Goal: Transaction & Acquisition: Purchase product/service

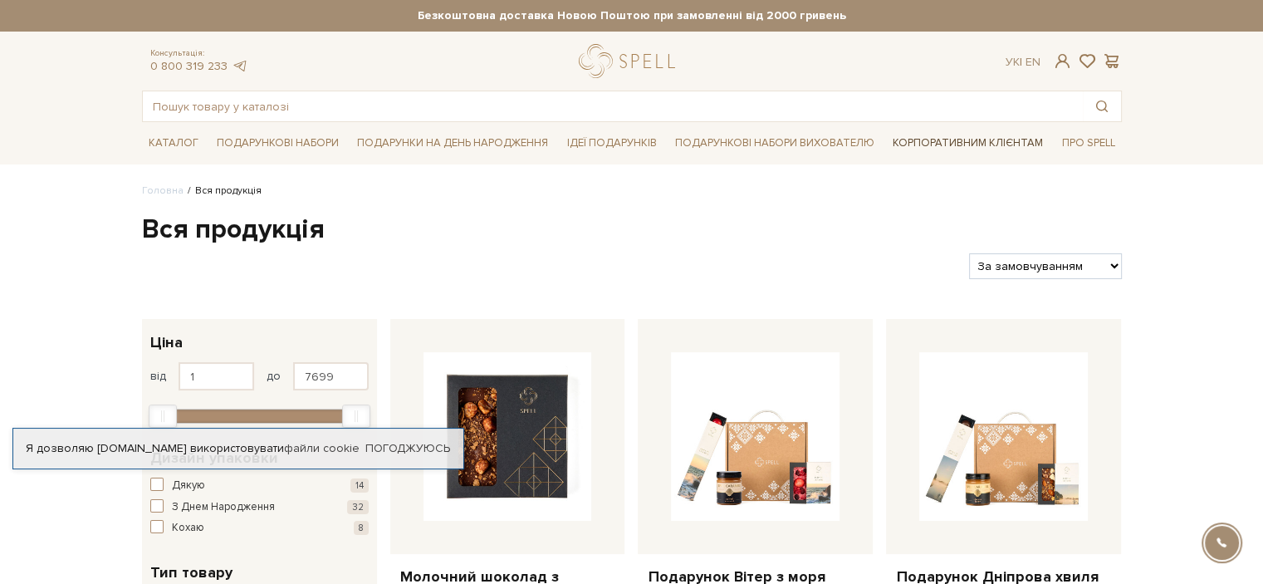
click at [988, 145] on link "Корпоративним клієнтам" at bounding box center [968, 143] width 164 height 28
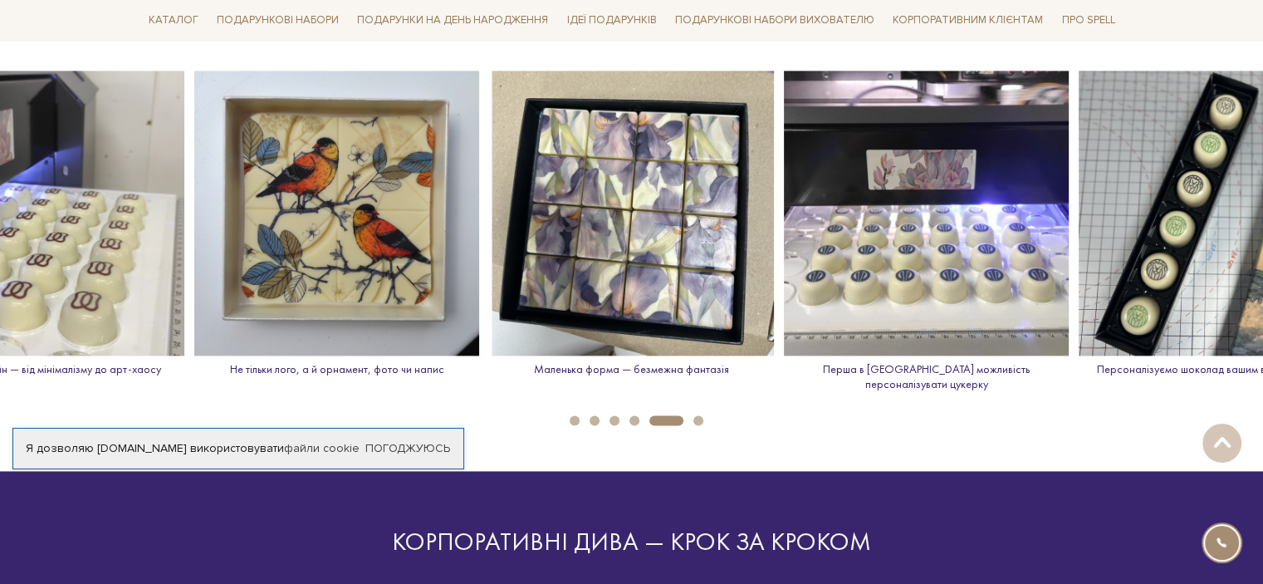
scroll to position [2490, 0]
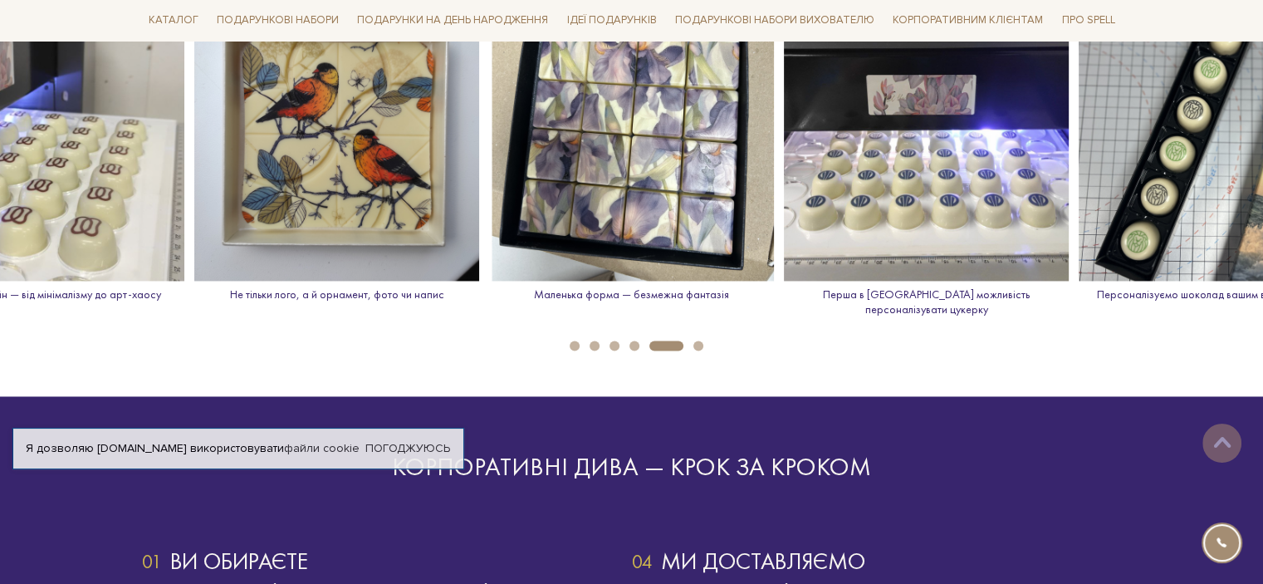
click at [574, 340] on button "1" at bounding box center [574, 345] width 10 height 10
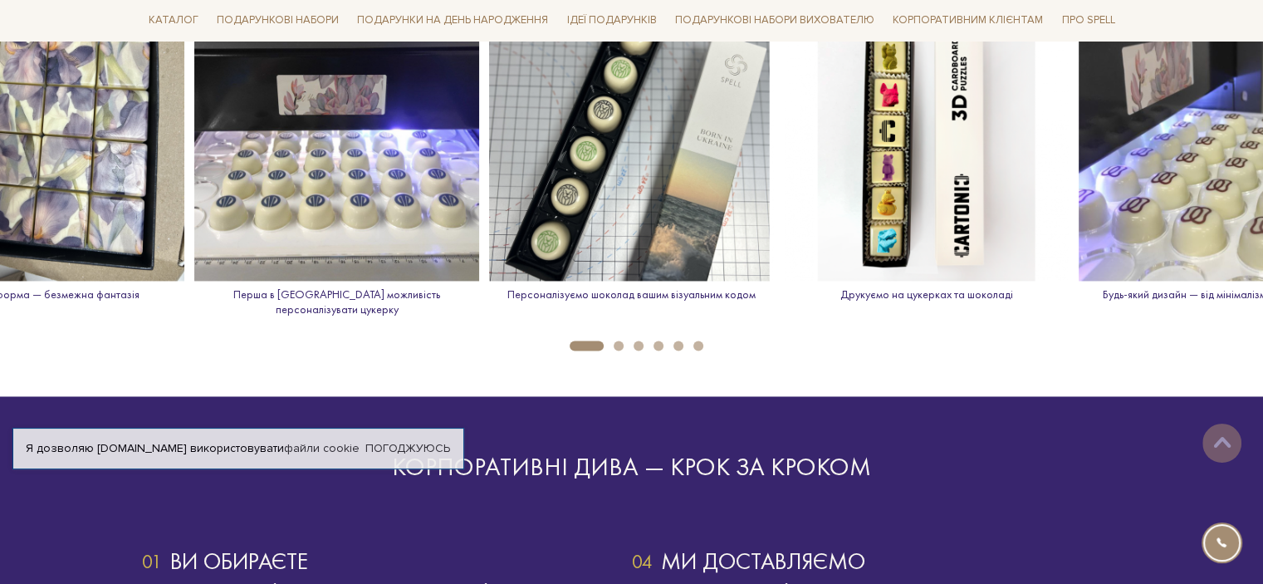
click at [642, 340] on button "3" at bounding box center [638, 345] width 10 height 10
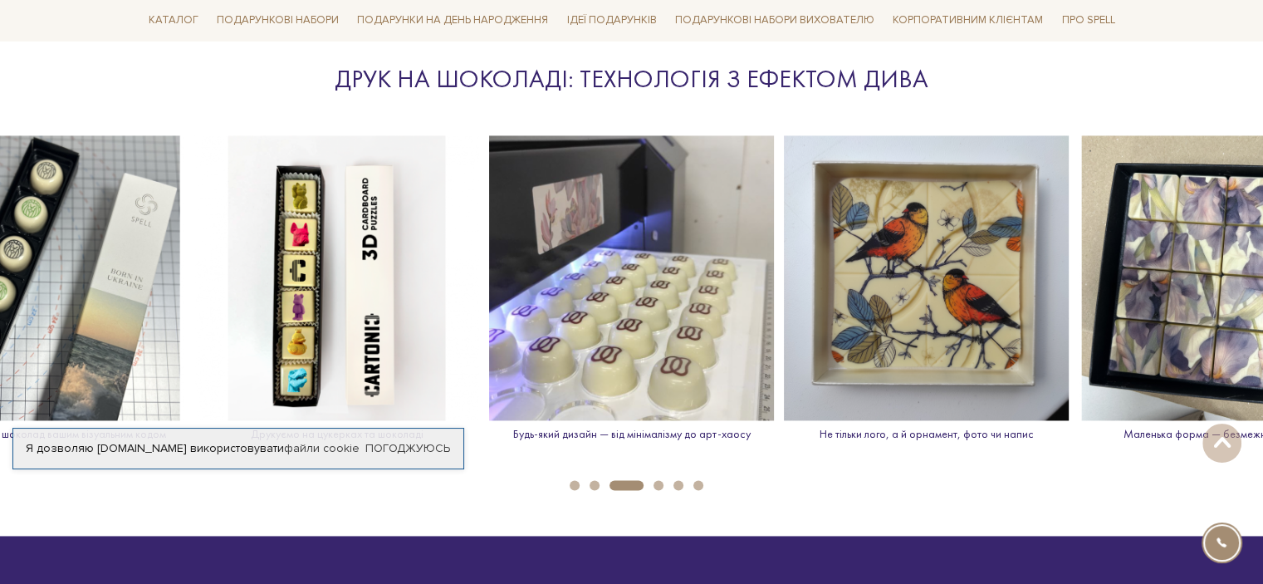
scroll to position [2352, 0]
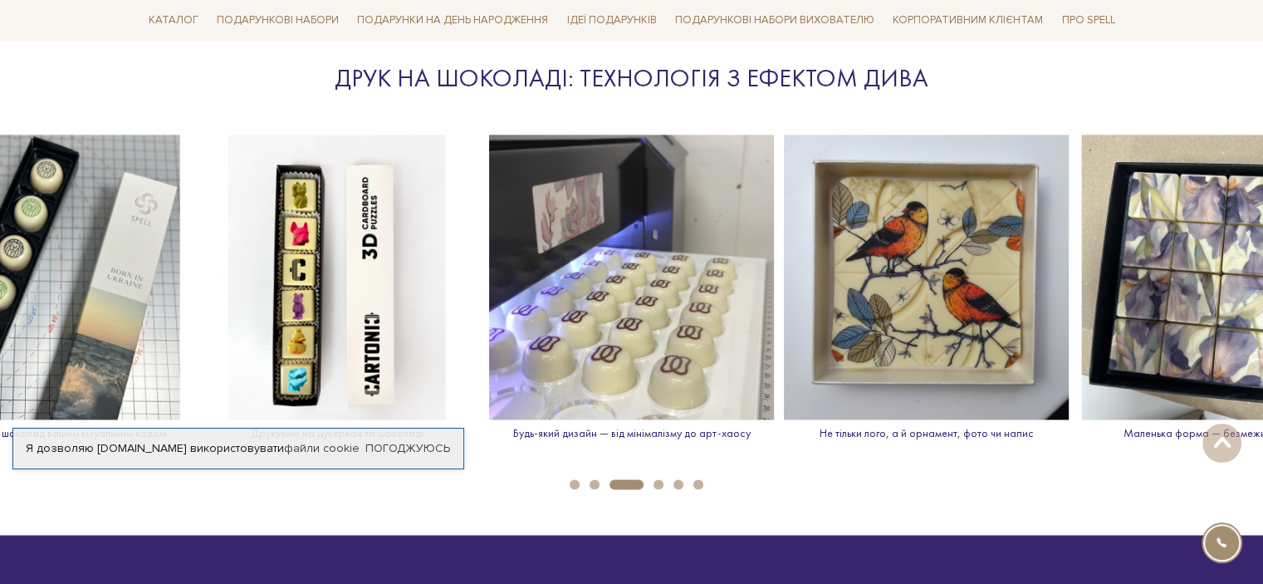
click at [657, 479] on button "4" at bounding box center [658, 484] width 10 height 10
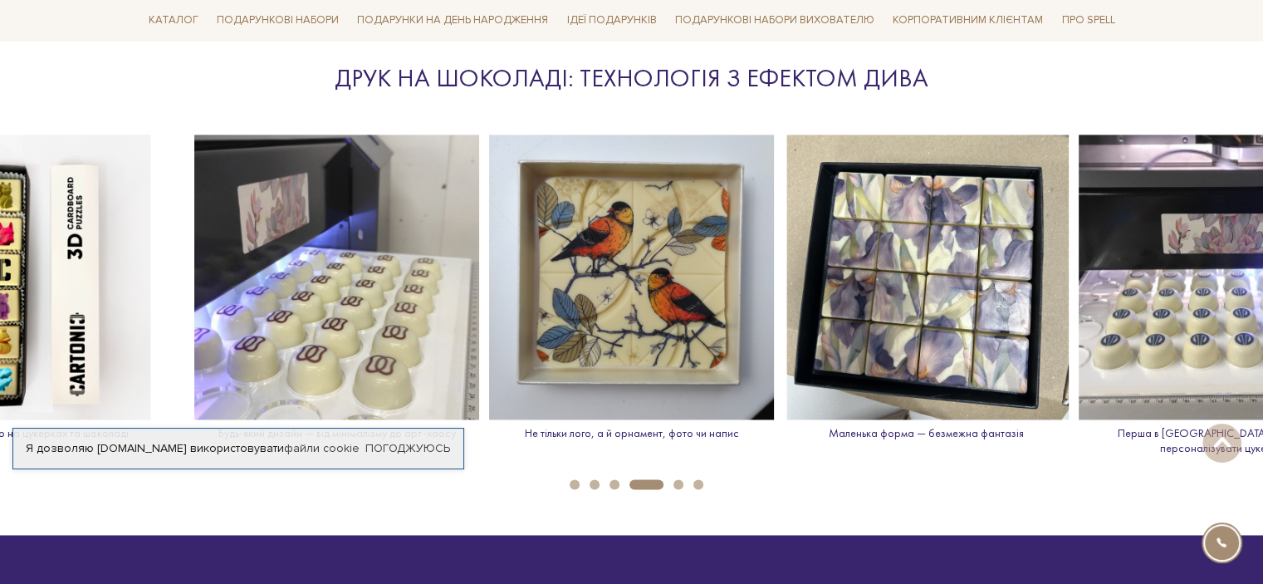
click at [682, 471] on ul "1 2 3 4 5 6" at bounding box center [631, 480] width 1263 height 18
click at [678, 479] on button "5" at bounding box center [678, 484] width 10 height 10
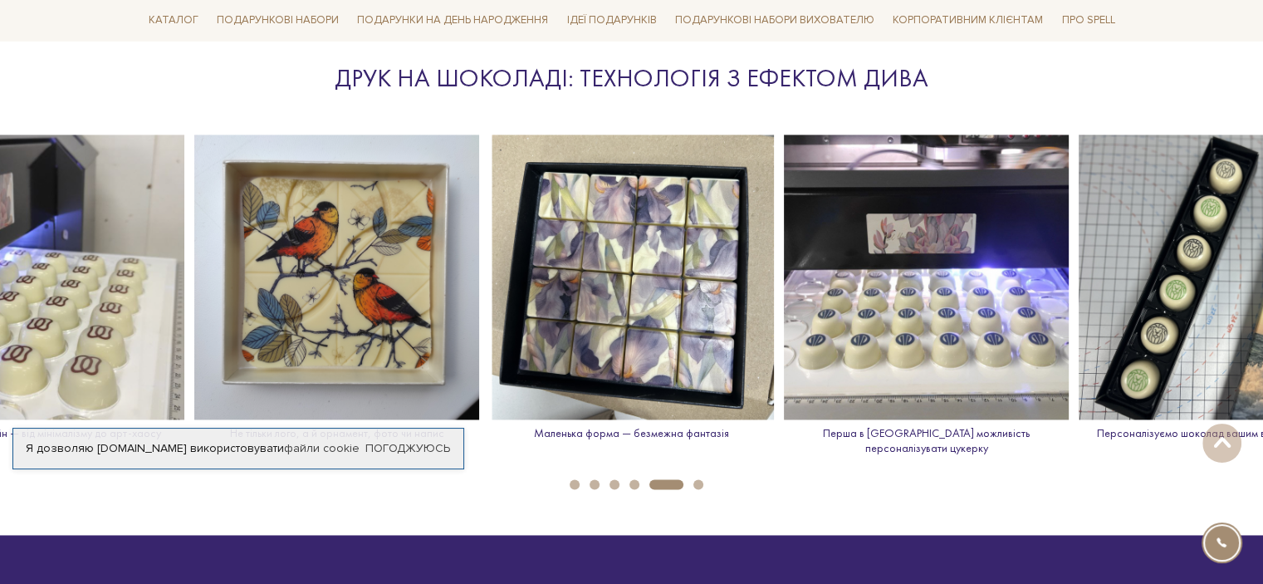
click at [701, 479] on button "6" at bounding box center [698, 484] width 10 height 10
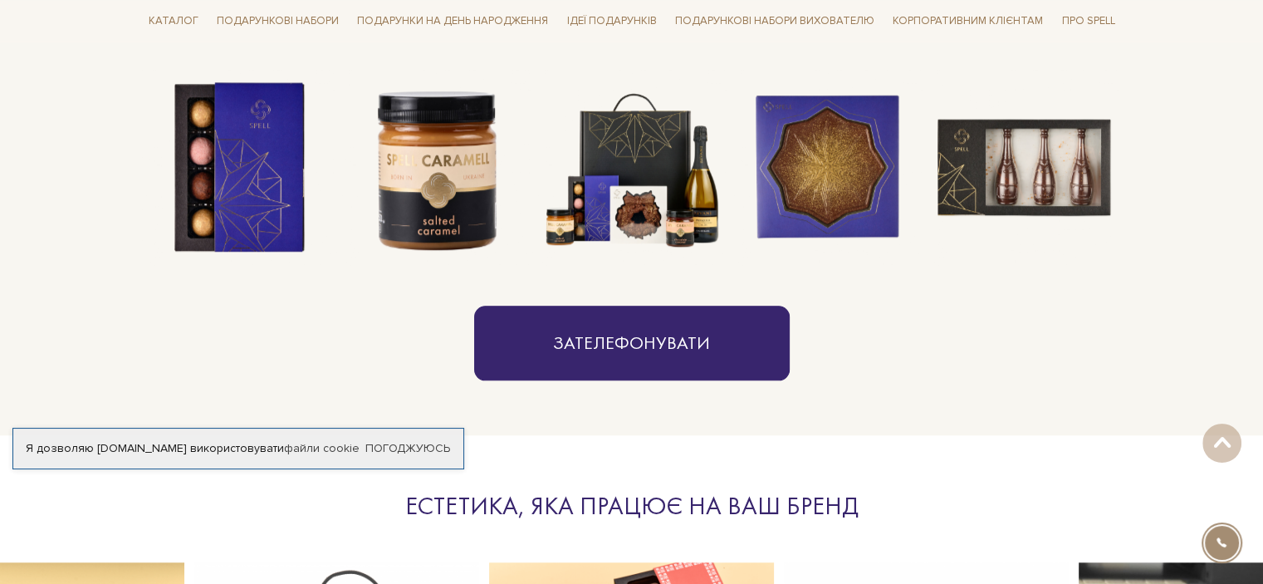
scroll to position [1107, 0]
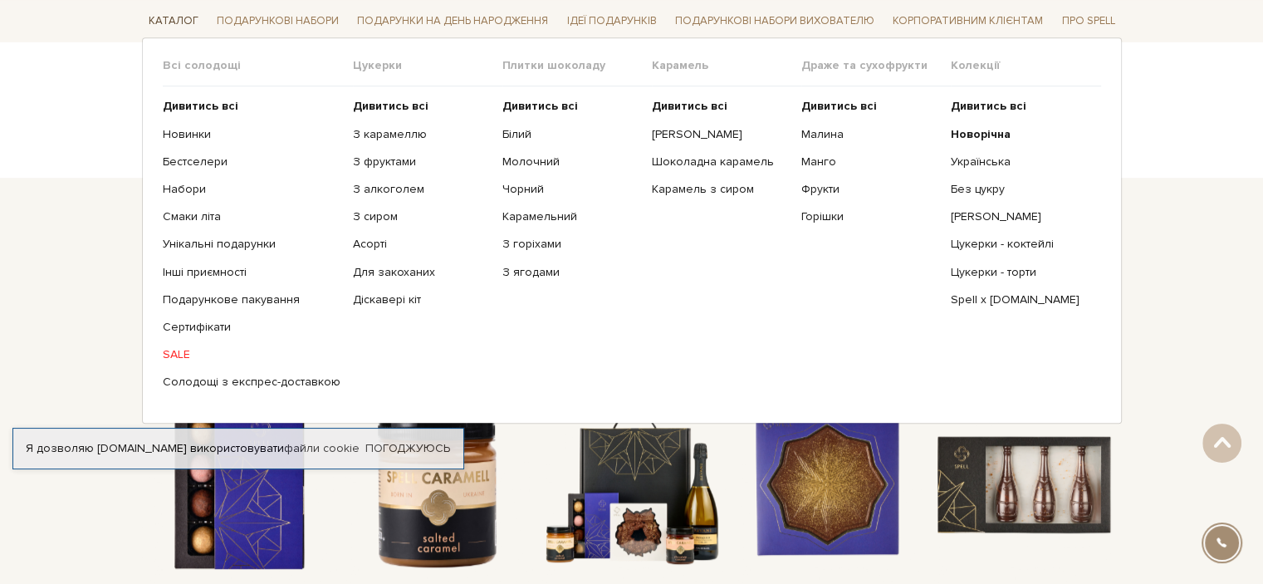
click at [171, 12] on link "Каталог" at bounding box center [173, 21] width 63 height 26
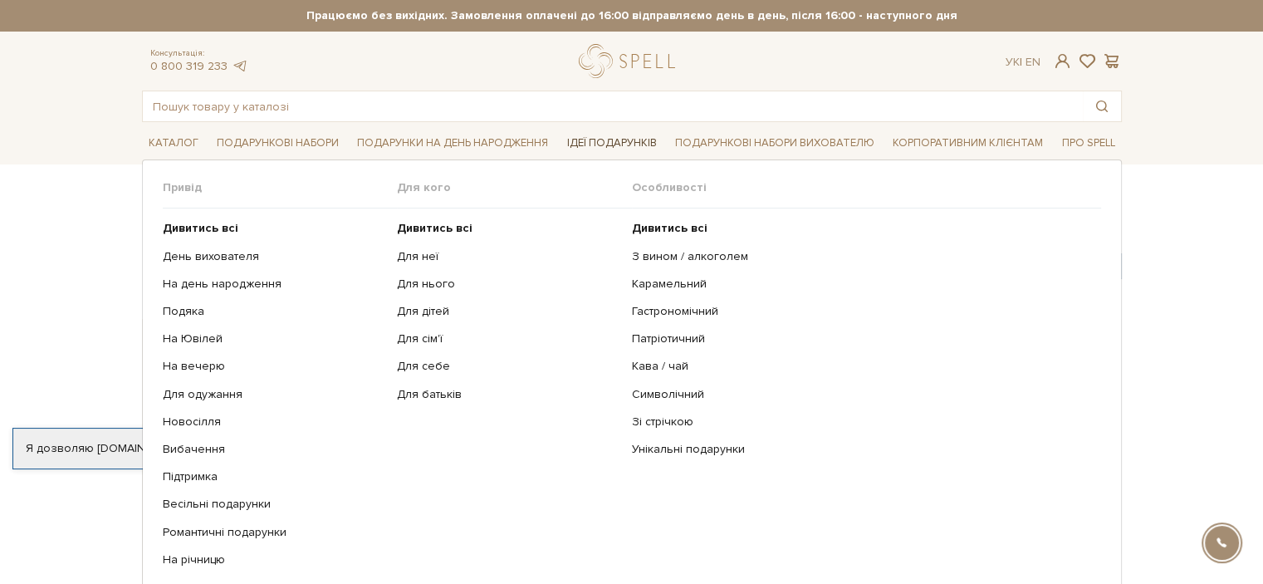
click at [624, 141] on link "Ідеї подарунків" at bounding box center [610, 143] width 103 height 26
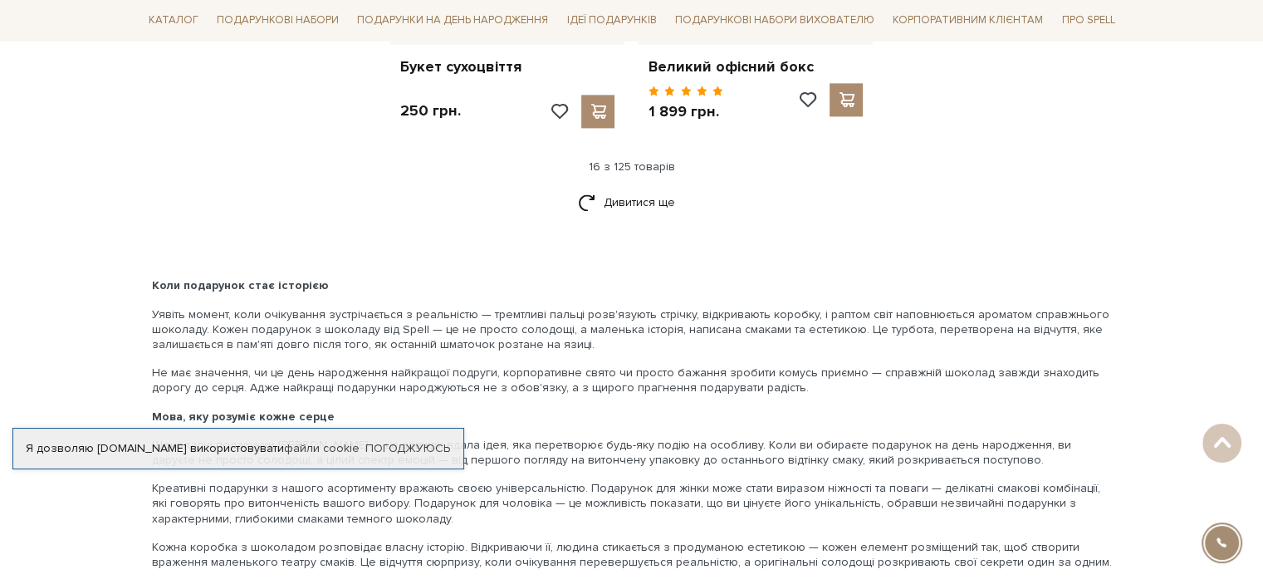
scroll to position [2352, 0]
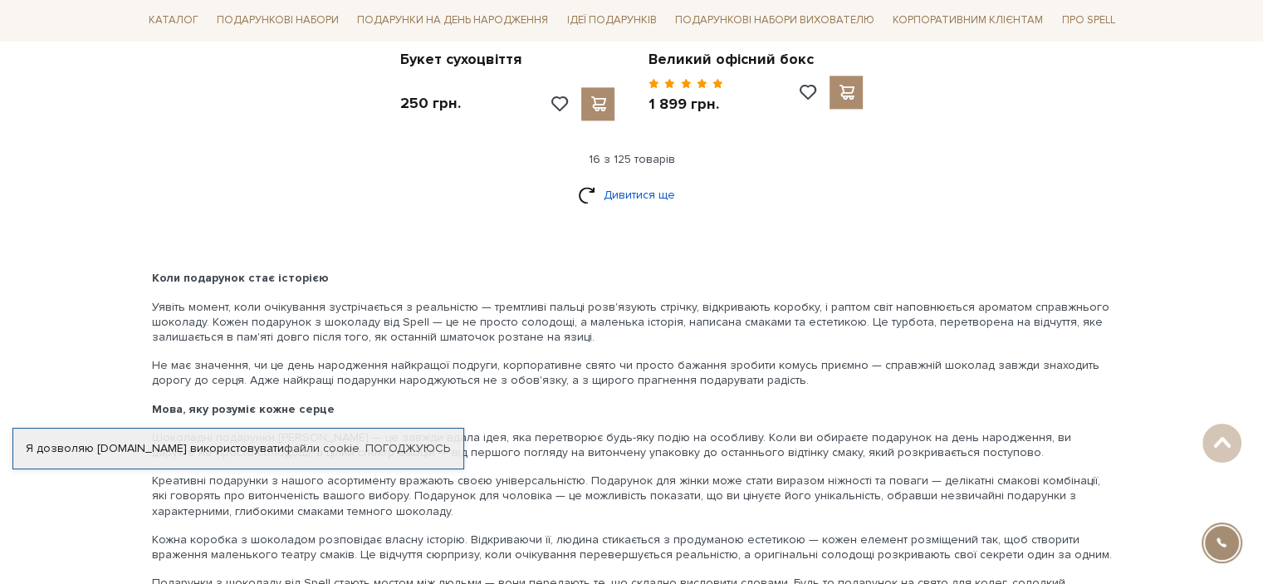
click at [642, 180] on link "Дивитися ще" at bounding box center [632, 194] width 108 height 29
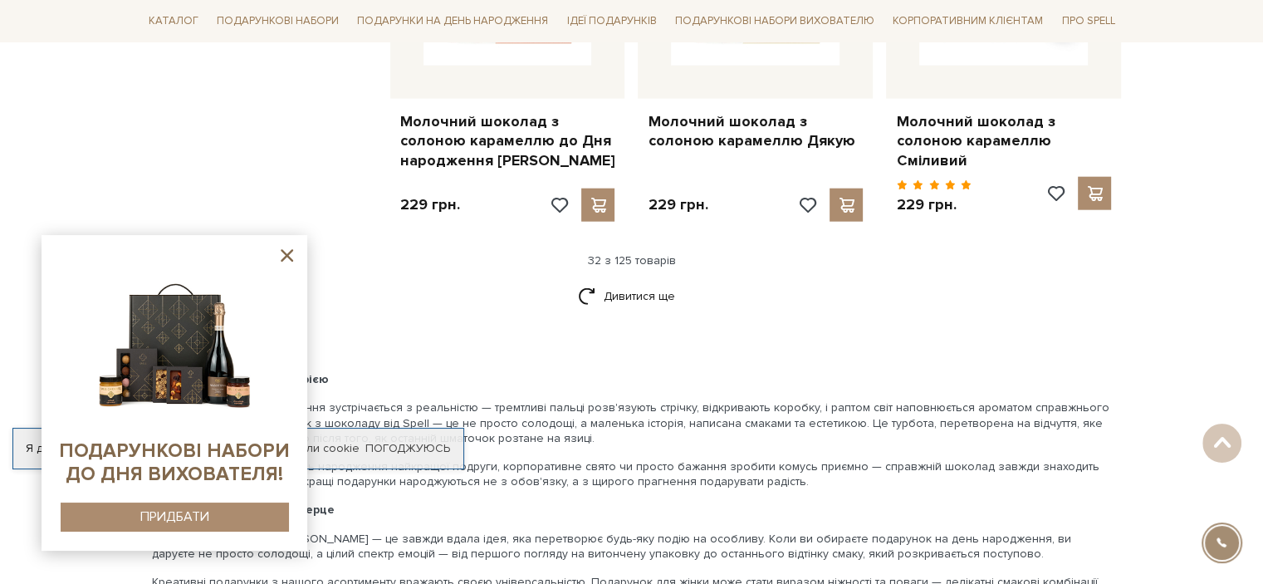
scroll to position [4150, 0]
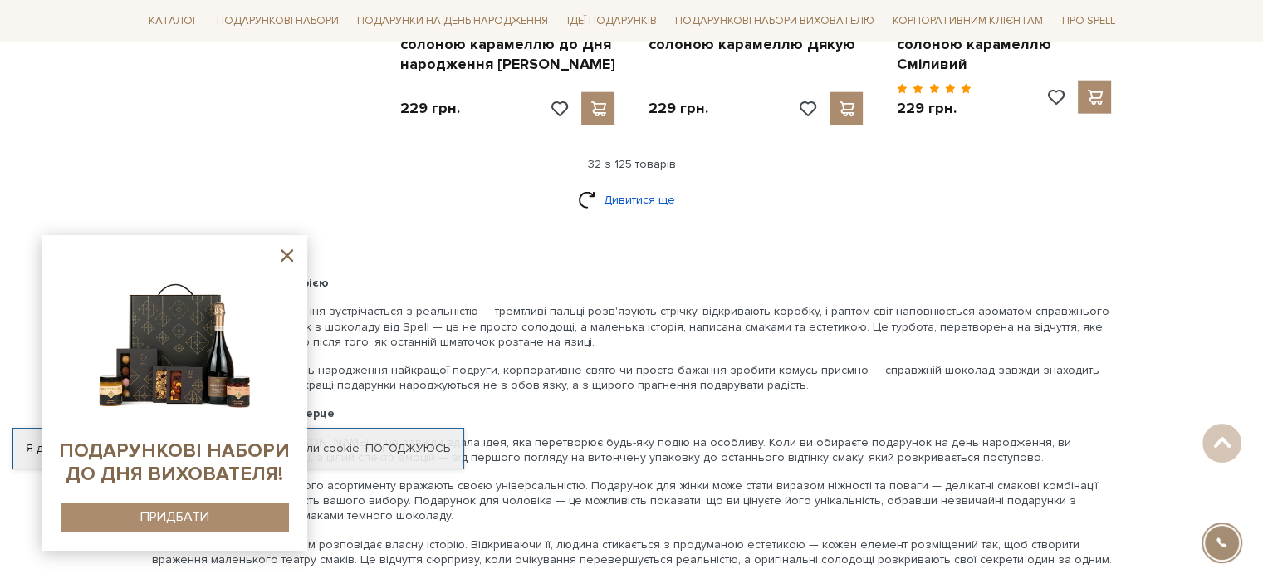
click at [651, 185] on link "Дивитися ще" at bounding box center [632, 199] width 108 height 29
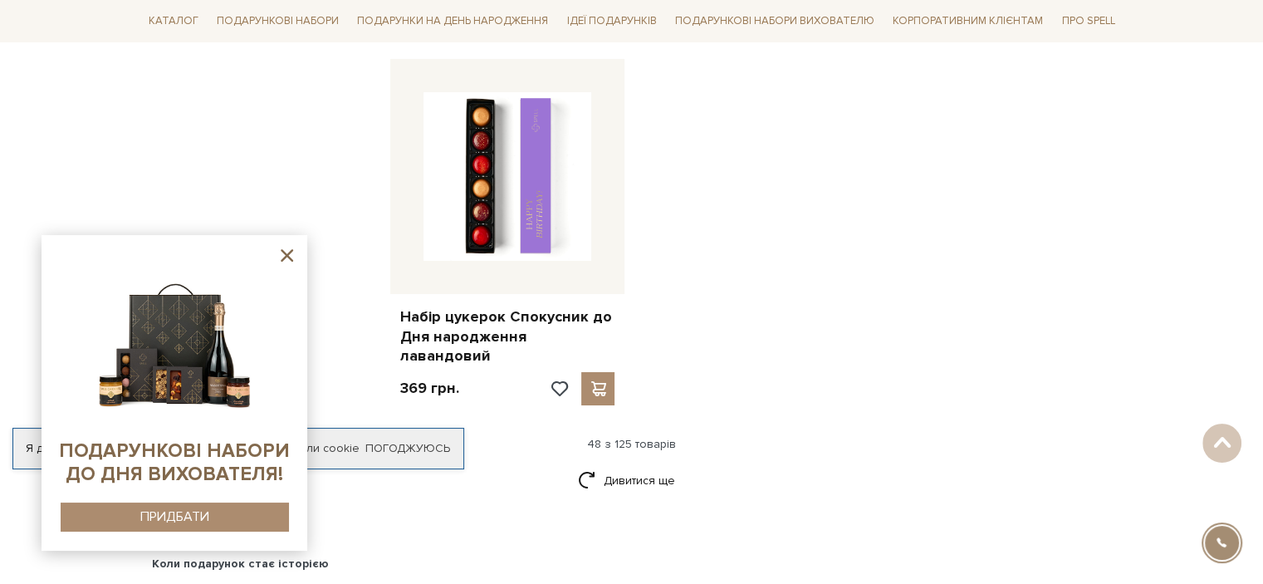
scroll to position [6226, 0]
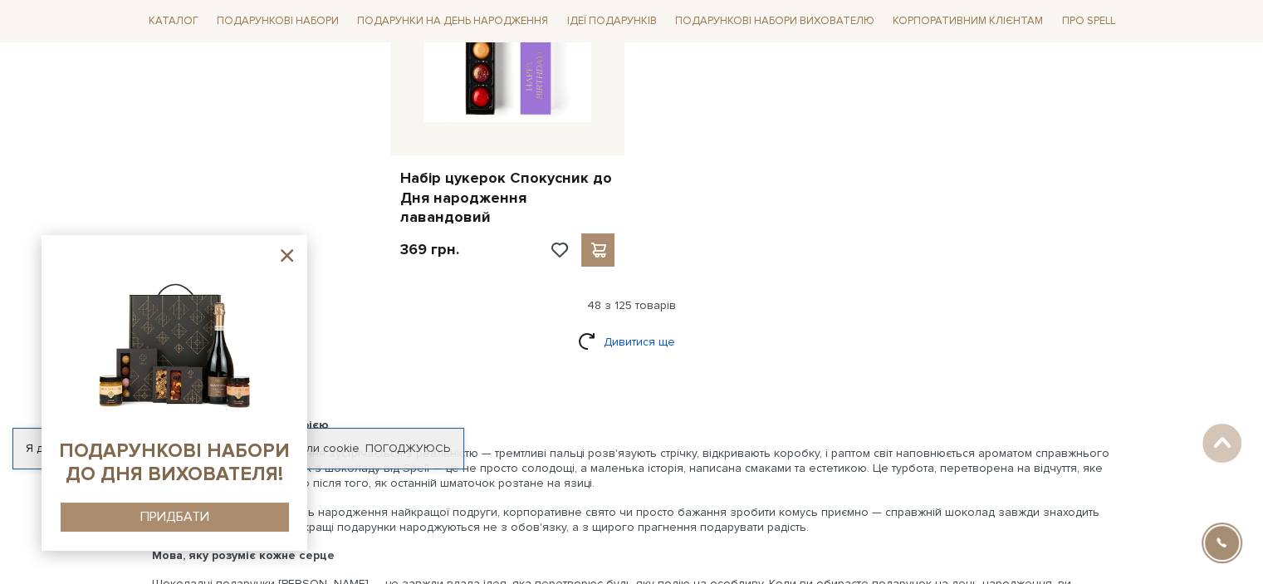
click at [632, 327] on link "Дивитися ще" at bounding box center [632, 341] width 108 height 29
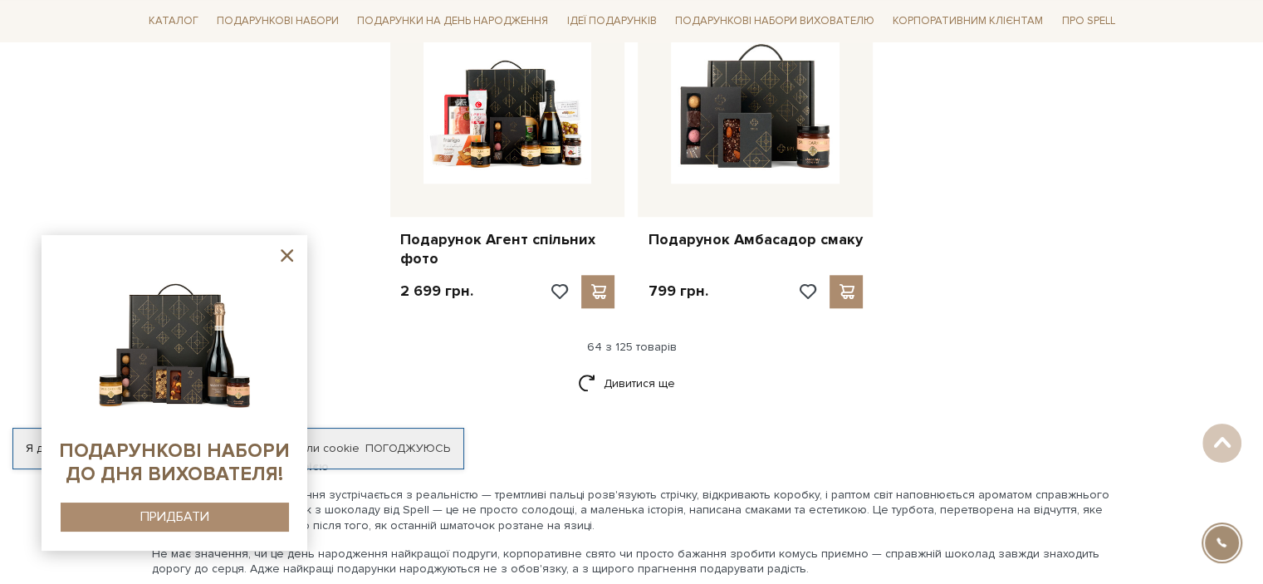
scroll to position [8024, 0]
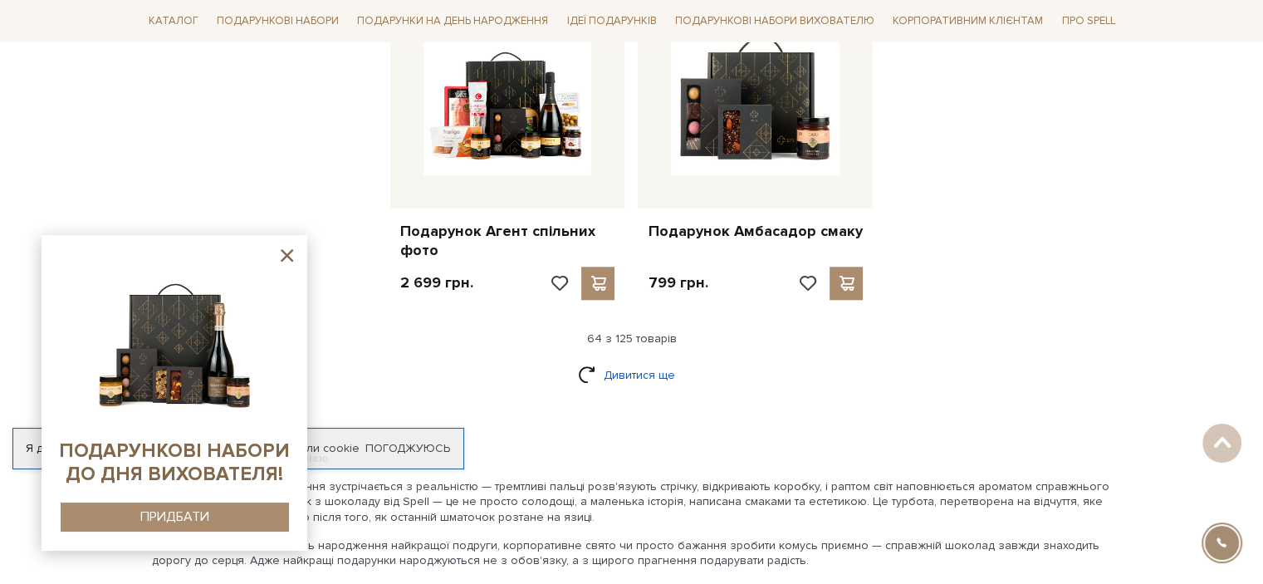
click at [624, 360] on link "Дивитися ще" at bounding box center [632, 374] width 108 height 29
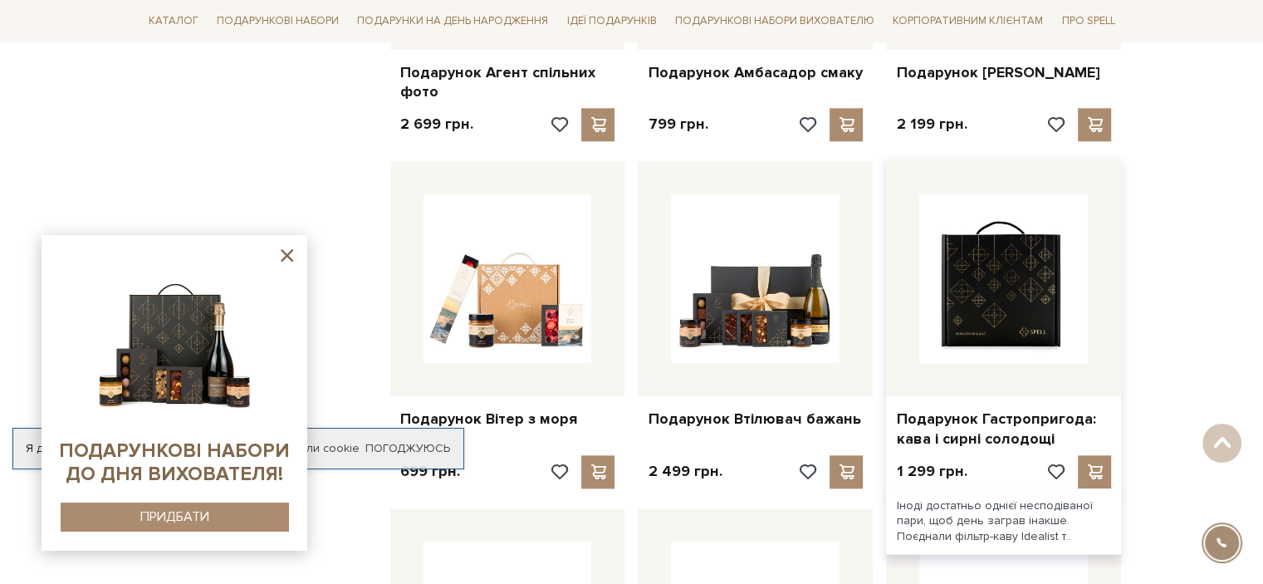
scroll to position [8301, 0]
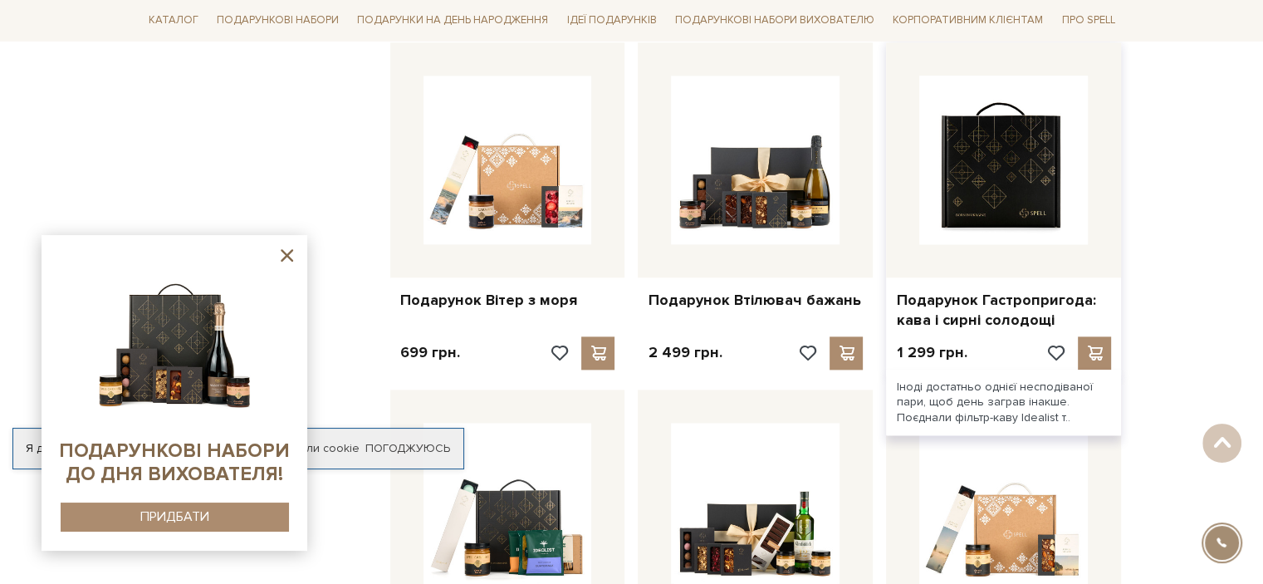
click at [967, 76] on img at bounding box center [1003, 160] width 169 height 169
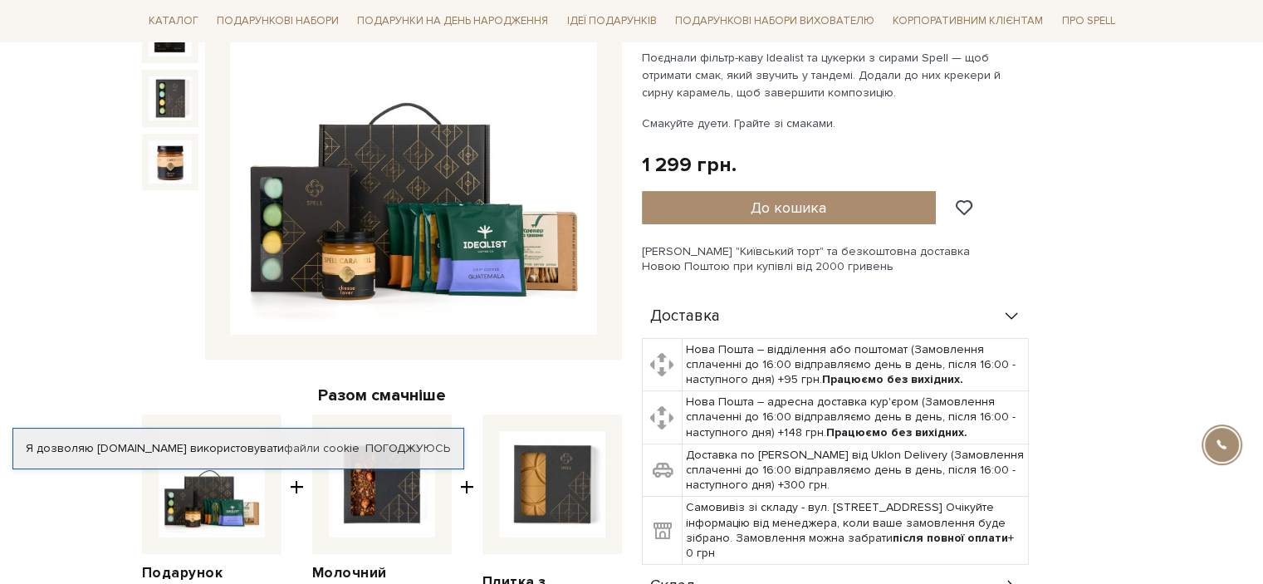
scroll to position [276, 0]
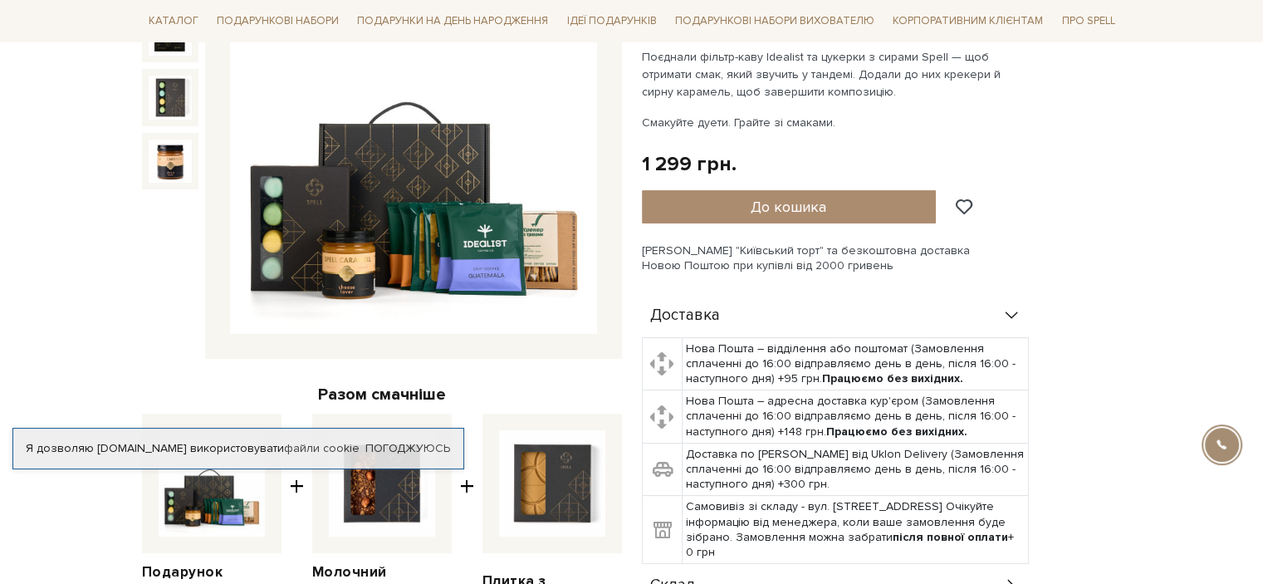
click at [563, 245] on img at bounding box center [413, 151] width 367 height 367
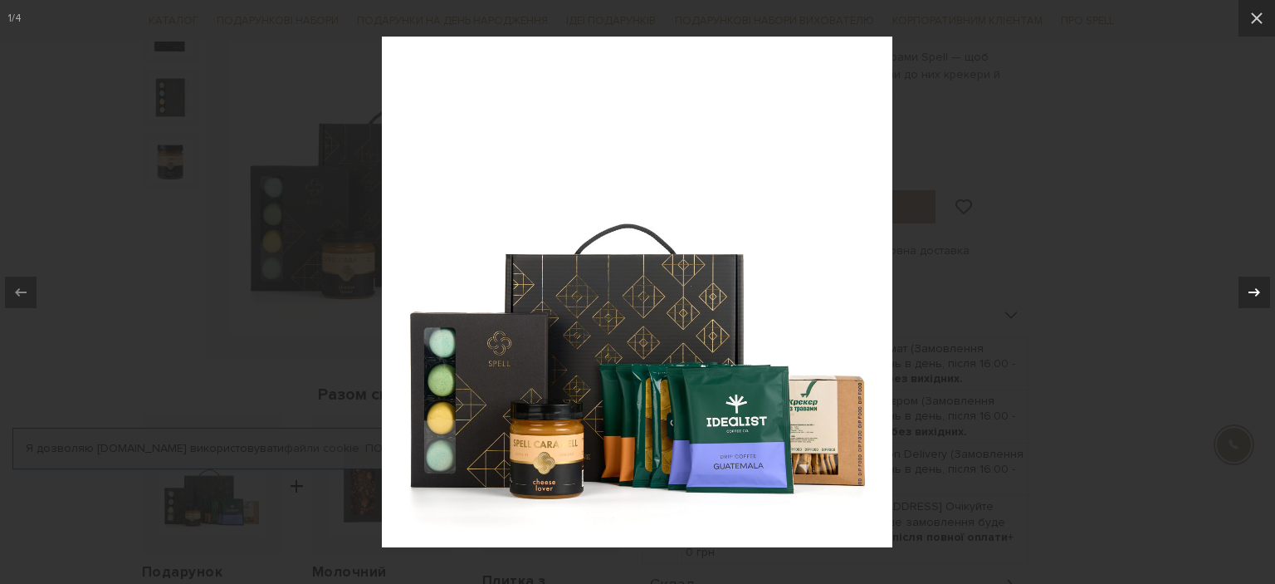
click at [1243, 288] on div at bounding box center [1254, 292] width 32 height 32
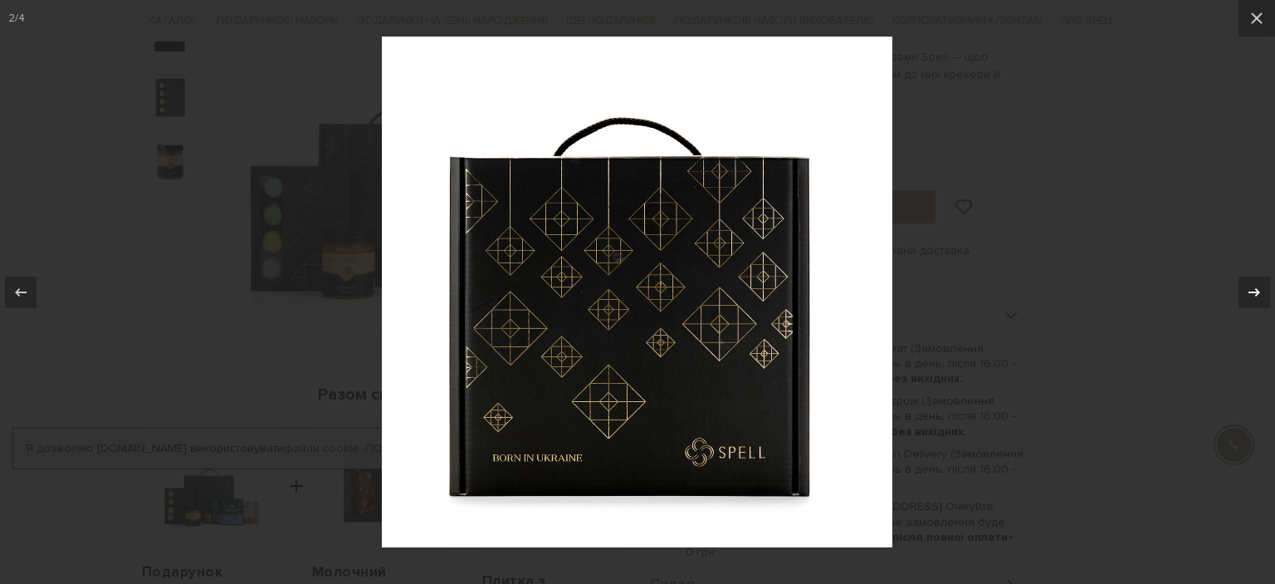
click at [1244, 288] on icon at bounding box center [1254, 292] width 20 height 20
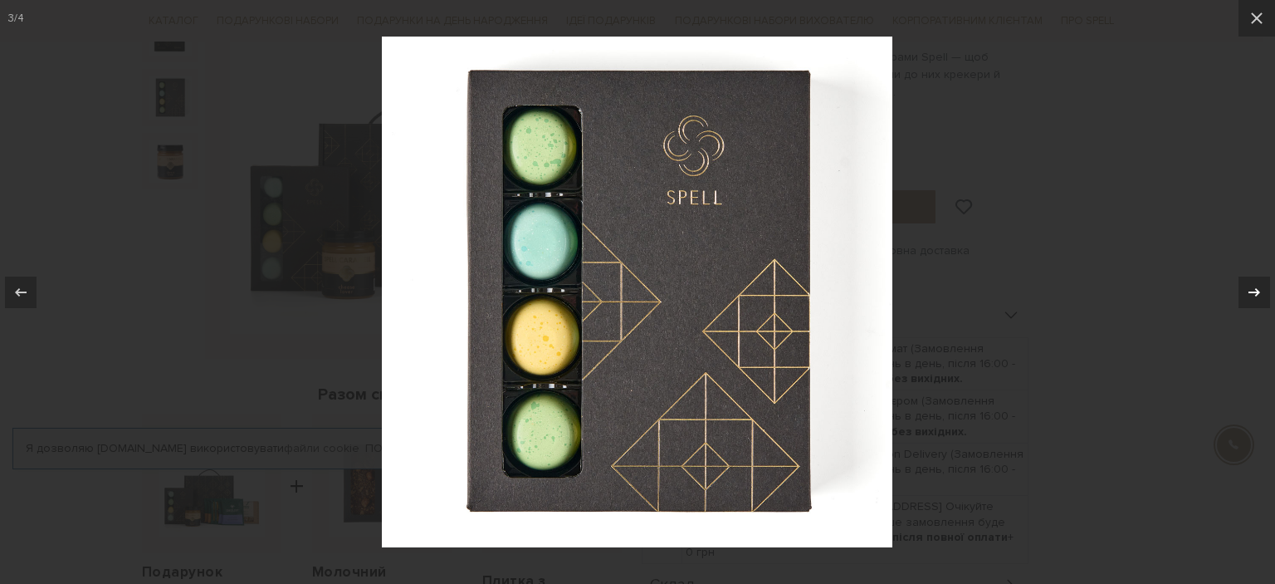
click at [1244, 288] on icon at bounding box center [1254, 292] width 20 height 20
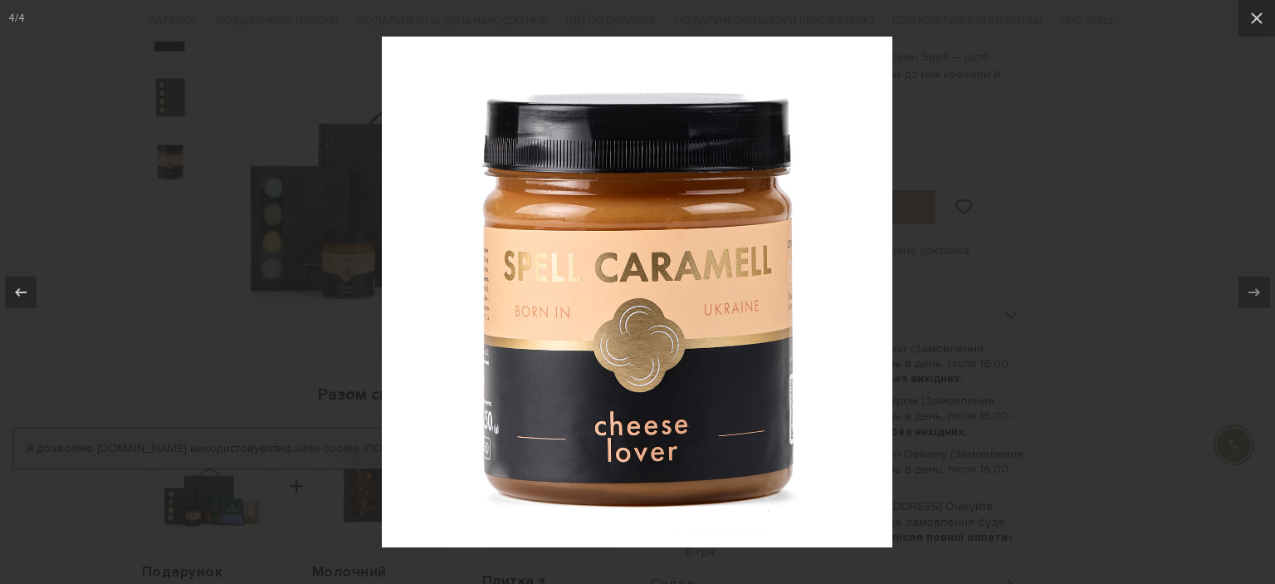
click at [1165, 127] on div at bounding box center [637, 292] width 1275 height 584
